Goal: Information Seeking & Learning: Compare options

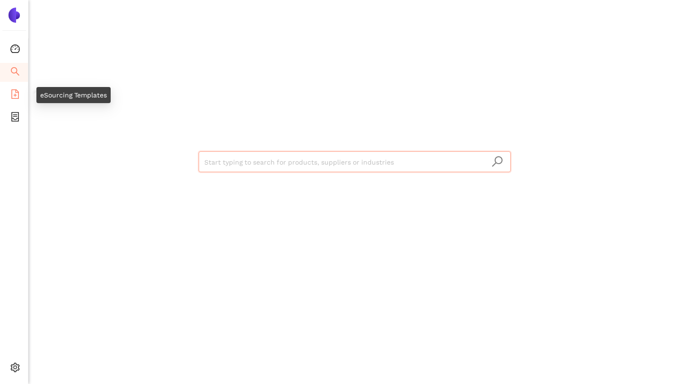
click at [9, 94] on li "eSourcing Templates" at bounding box center [14, 95] width 28 height 19
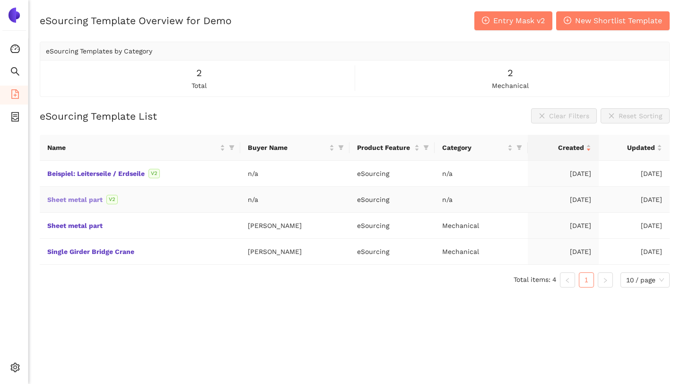
click at [0, 0] on link "Sheet metal part" at bounding box center [0, 0] width 0 height 0
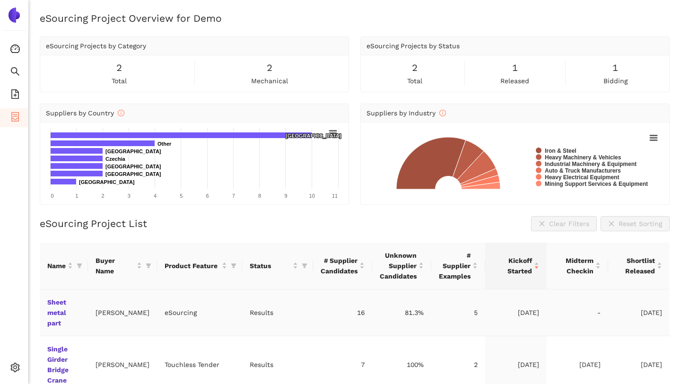
scroll to position [29, 0]
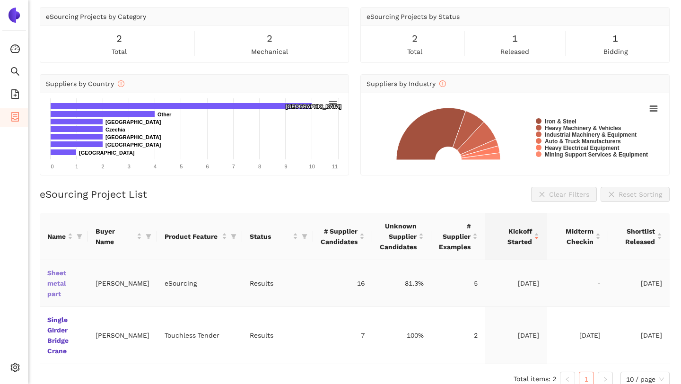
click at [0, 0] on link "Sheet metal part" at bounding box center [0, 0] width 0 height 0
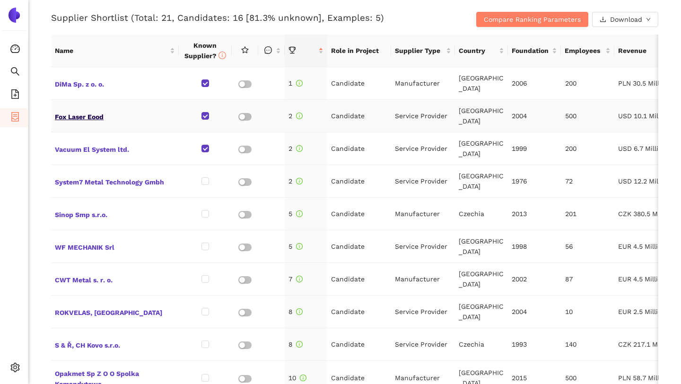
click at [85, 117] on span "Fox Laser Eood" at bounding box center [115, 116] width 120 height 12
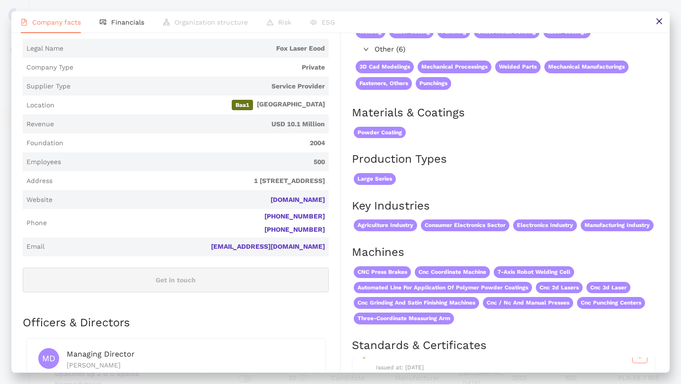
scroll to position [140, 0]
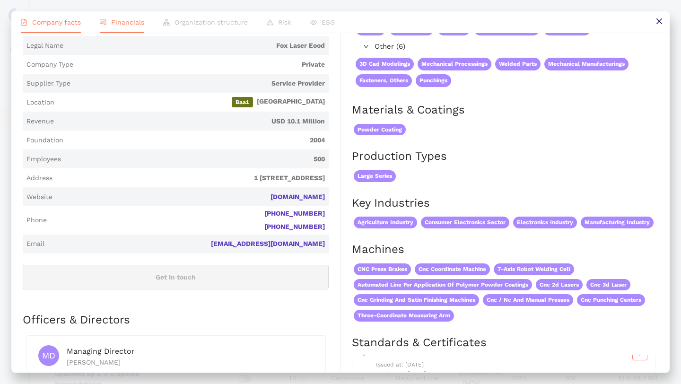
click at [128, 22] on span "Financials" at bounding box center [127, 22] width 33 height 8
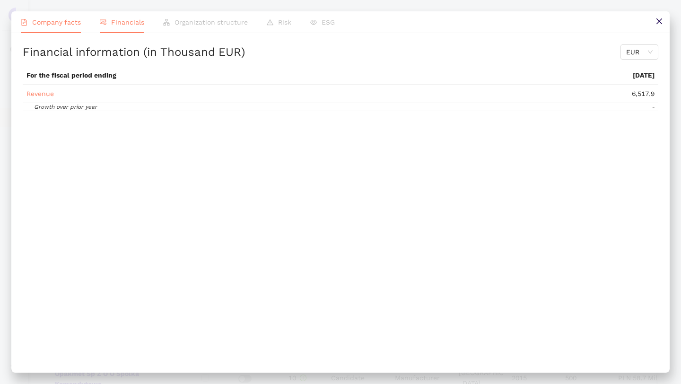
click at [70, 23] on span "Company facts" at bounding box center [56, 22] width 49 height 8
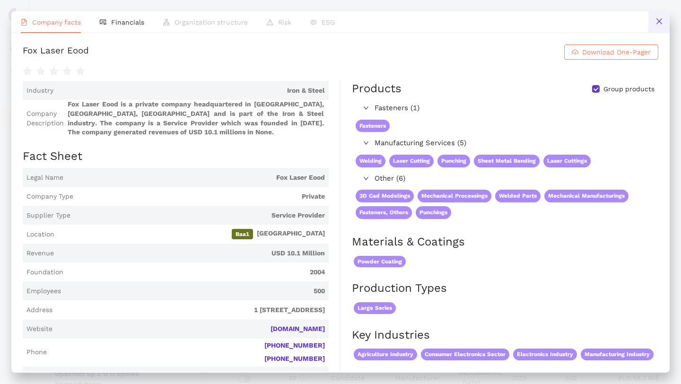
click at [653, 21] on button at bounding box center [658, 21] width 21 height 21
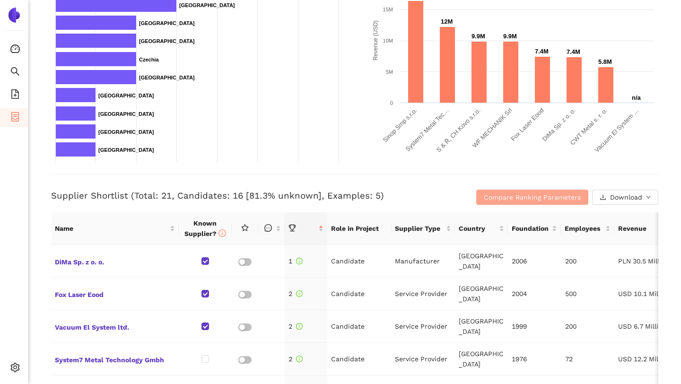
click at [495, 192] on span "Compare Ranking Parameters" at bounding box center [532, 197] width 97 height 10
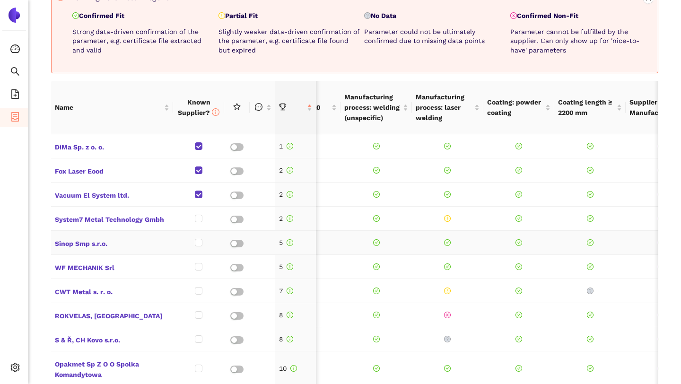
scroll to position [0, 233]
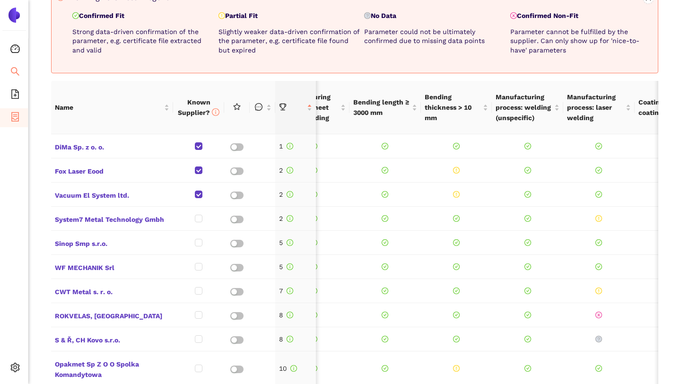
click at [16, 74] on icon "search" at bounding box center [14, 71] width 9 height 9
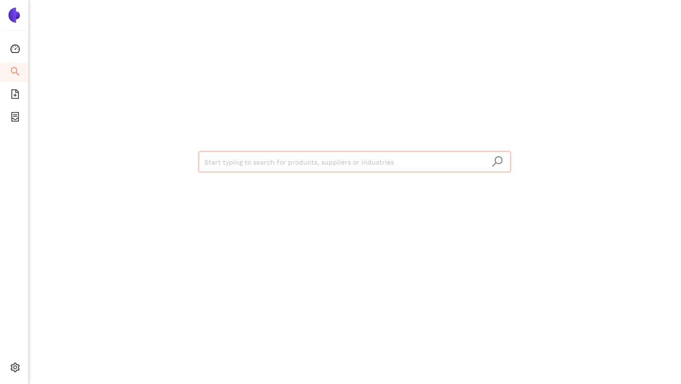
click at [258, 164] on input "search" at bounding box center [354, 162] width 301 height 21
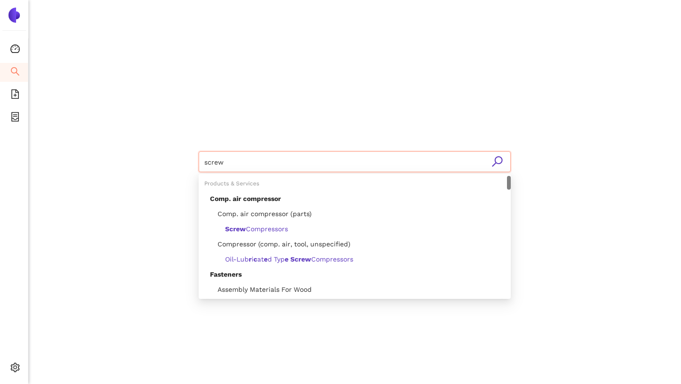
type input "screws"
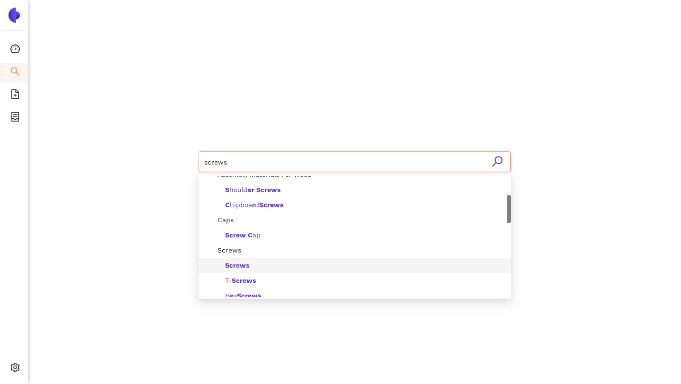
click at [245, 263] on b "Screws" at bounding box center [237, 266] width 24 height 8
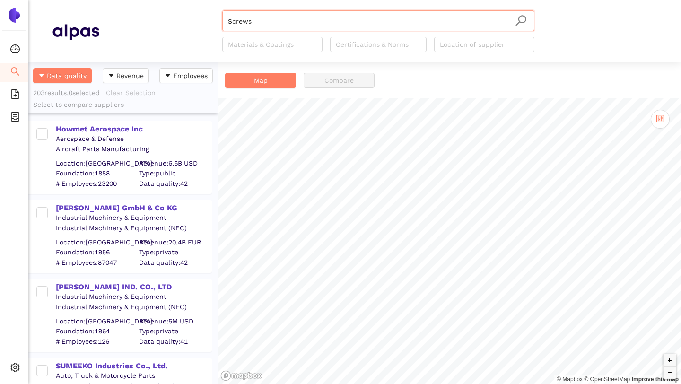
click at [106, 131] on div "Howmet Aerospace Inc" at bounding box center [133, 129] width 155 height 10
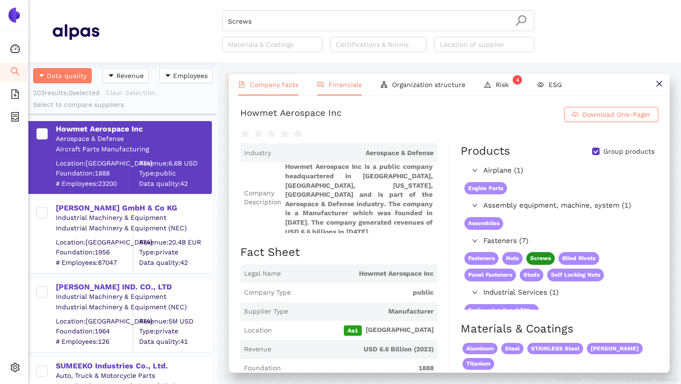
click at [349, 91] on li "Financials" at bounding box center [339, 85] width 63 height 22
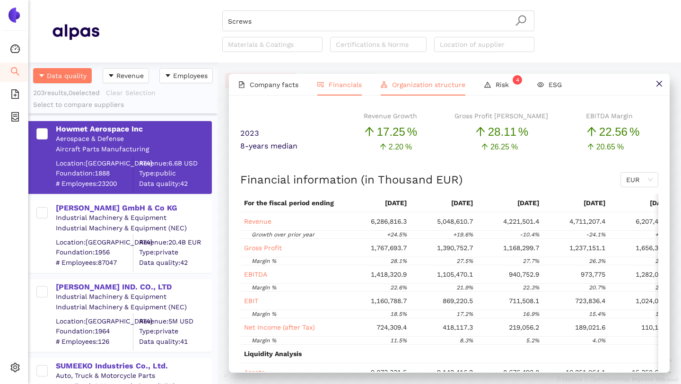
click at [423, 83] on span "Organization structure" at bounding box center [428, 85] width 73 height 8
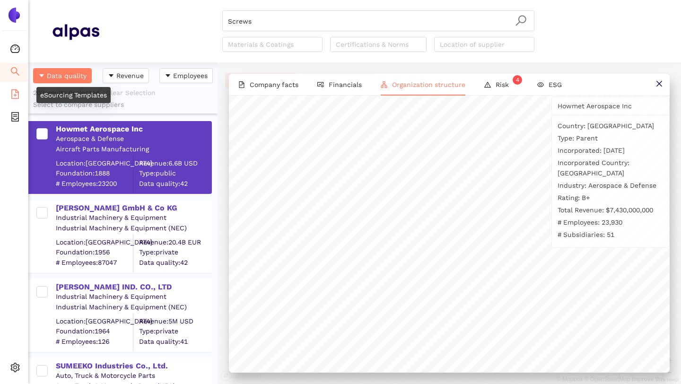
click at [11, 92] on icon "file-add" at bounding box center [14, 93] width 9 height 9
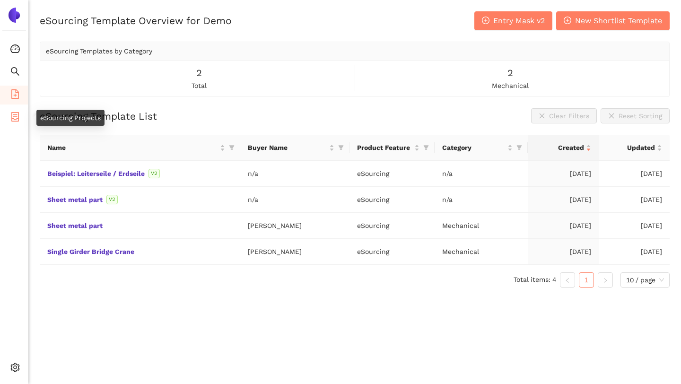
click at [16, 118] on icon "container" at bounding box center [15, 116] width 8 height 9
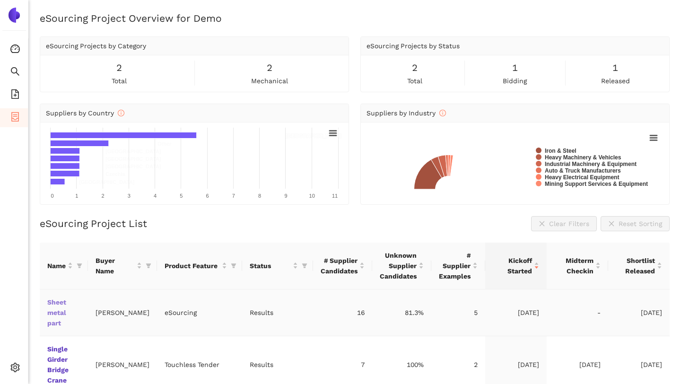
click at [0, 0] on link "Sheet metal part" at bounding box center [0, 0] width 0 height 0
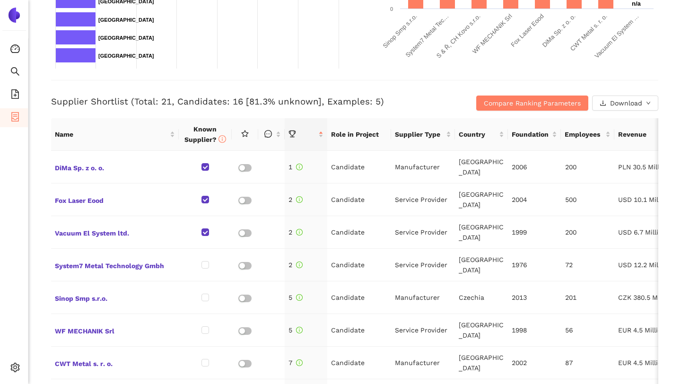
scroll to position [341, 0]
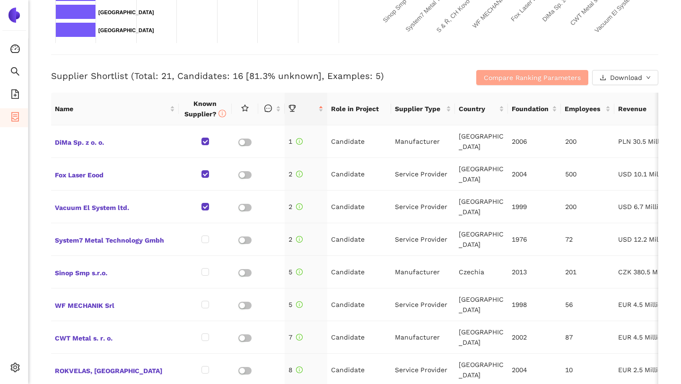
click at [527, 75] on span "Compare Ranking Parameters" at bounding box center [532, 77] width 97 height 10
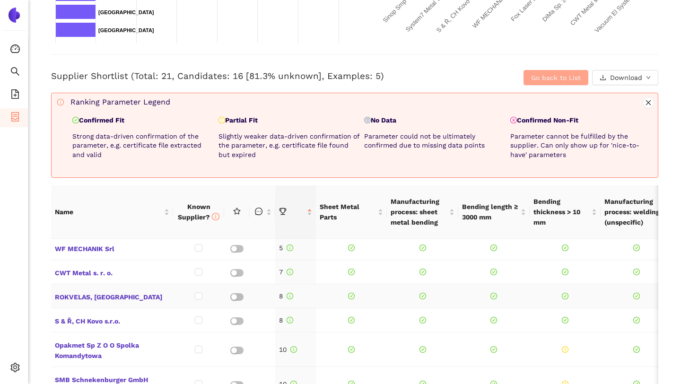
scroll to position [120, 0]
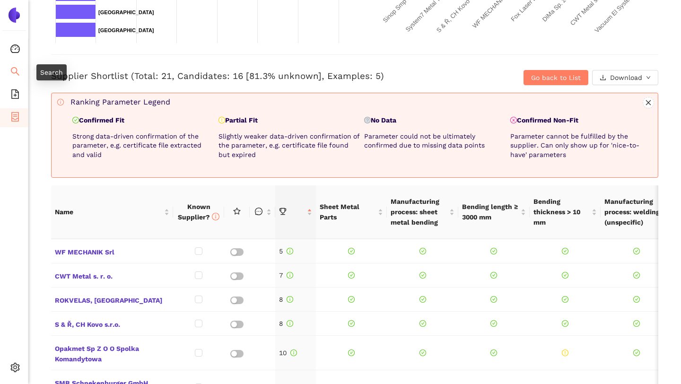
click at [13, 67] on icon "search" at bounding box center [15, 71] width 9 height 9
